Goal: Task Accomplishment & Management: Manage account settings

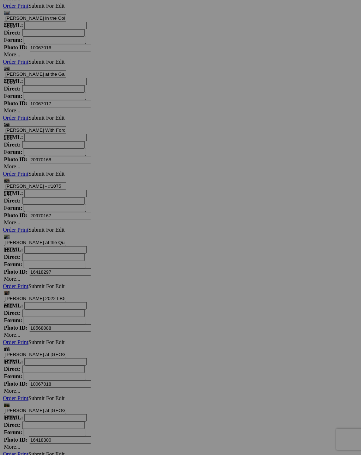
scroll to position [3011, 0]
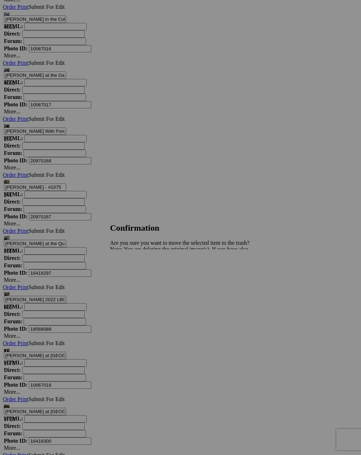
click at [133, 274] on link "Yes" at bounding box center [129, 274] width 8 height 6
click at [133, 276] on link "Yes" at bounding box center [129, 274] width 8 height 6
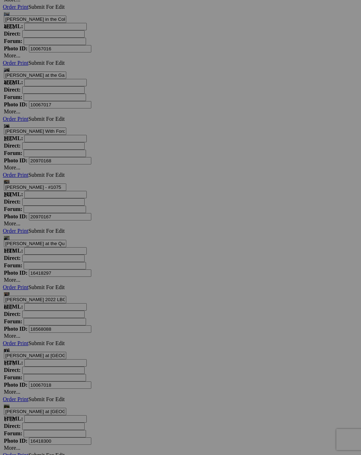
click at [133, 276] on link "Yes" at bounding box center [129, 274] width 8 height 6
click at [133, 277] on link "Yes" at bounding box center [129, 274] width 8 height 6
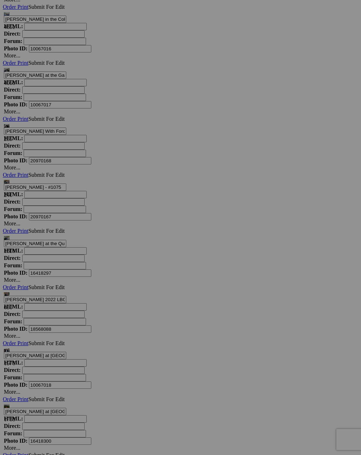
click at [133, 276] on link "Yes" at bounding box center [129, 274] width 8 height 6
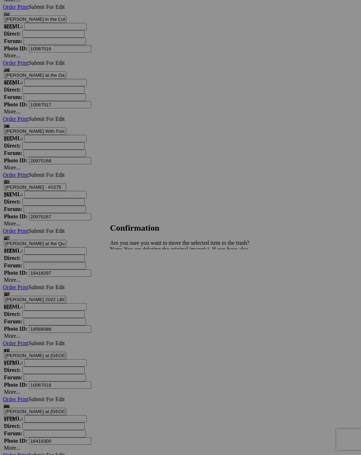
click at [133, 277] on link "Yes" at bounding box center [129, 274] width 8 height 6
